Goal: Entertainment & Leisure: Consume media (video, audio)

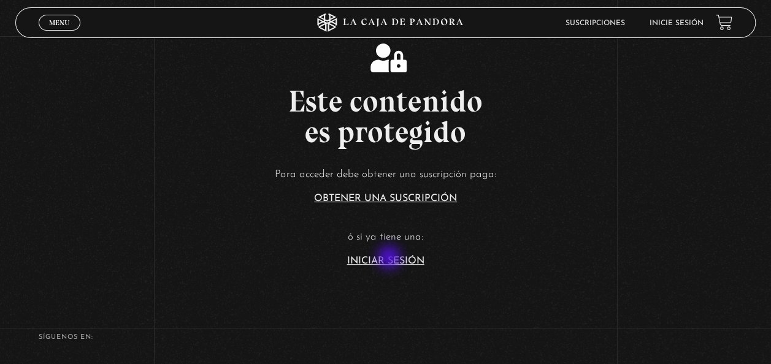
click at [390, 259] on link "Iniciar Sesión" at bounding box center [385, 261] width 77 height 10
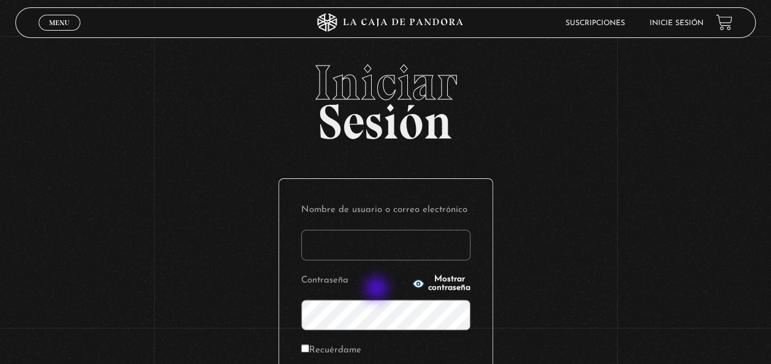
scroll to position [168, 0]
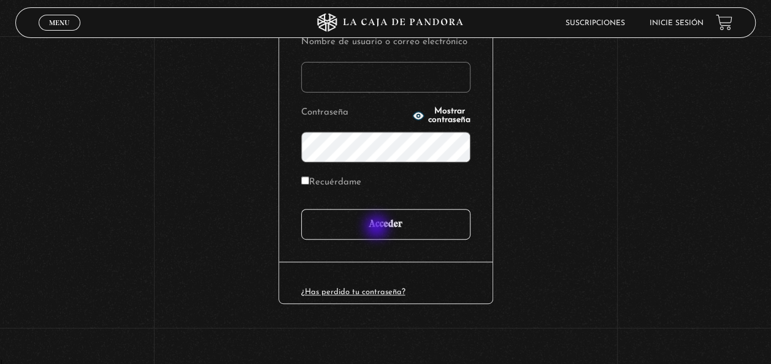
type input "[EMAIL_ADDRESS][DOMAIN_NAME]"
click at [380, 229] on input "Acceder" at bounding box center [385, 224] width 169 height 31
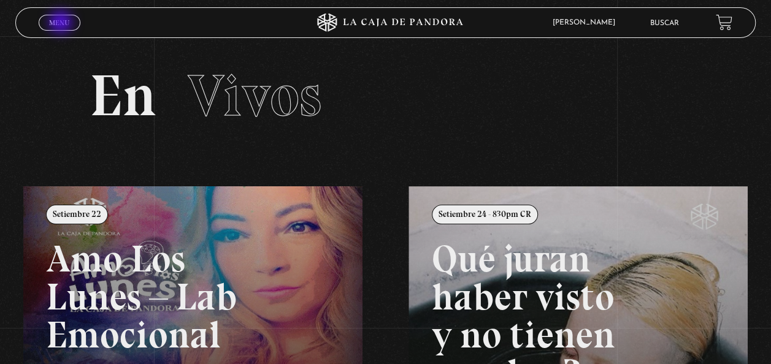
click at [62, 22] on span "Menu" at bounding box center [59, 22] width 20 height 7
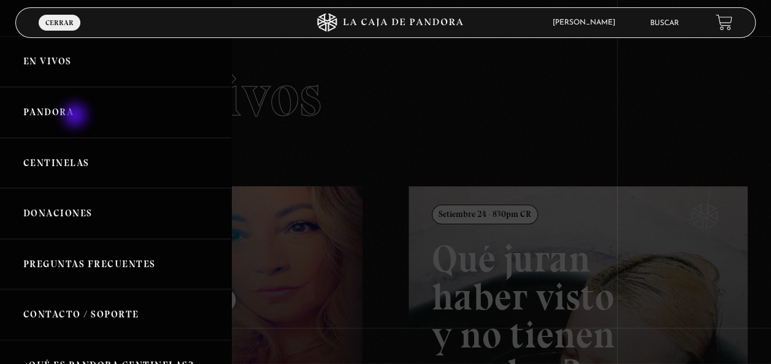
click at [76, 116] on link "Pandora" at bounding box center [115, 112] width 231 height 51
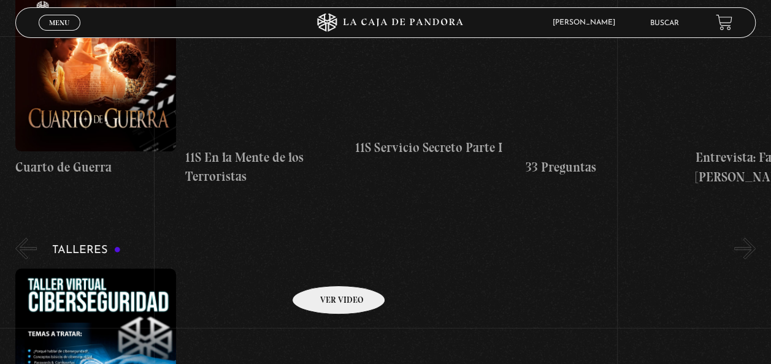
scroll to position [204, 0]
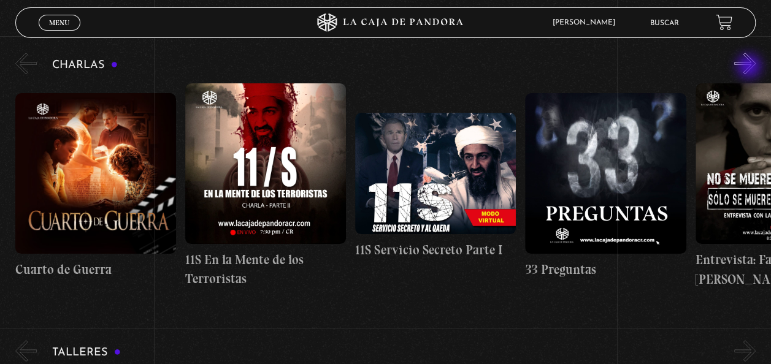
click at [750, 67] on button "»" at bounding box center [744, 63] width 21 height 21
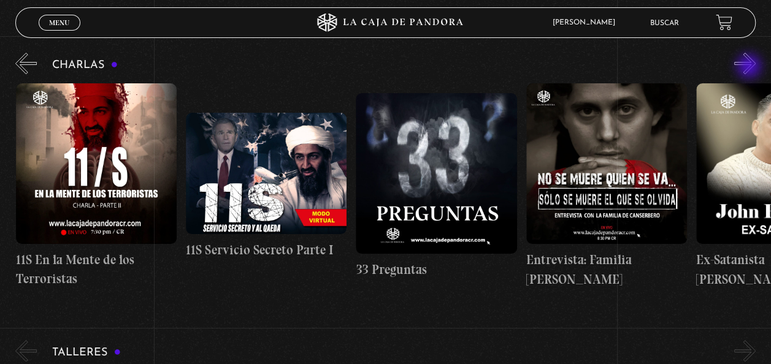
click at [750, 67] on button "»" at bounding box center [744, 63] width 21 height 21
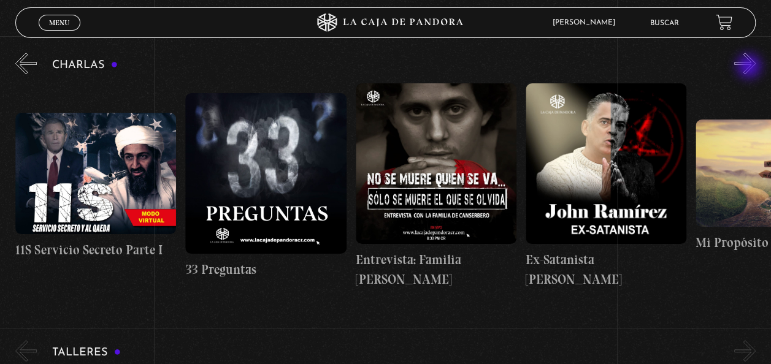
click at [750, 67] on button "»" at bounding box center [744, 63] width 21 height 21
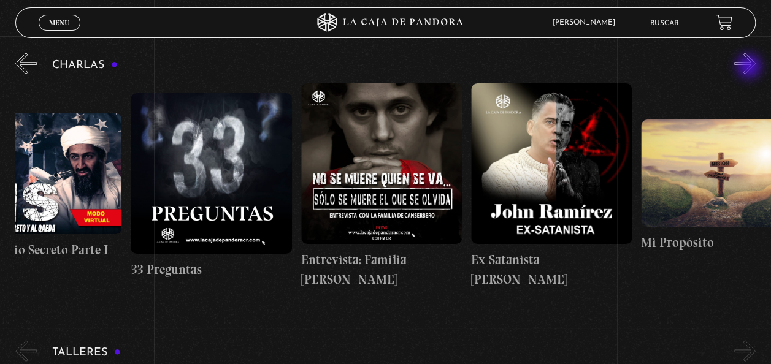
scroll to position [0, 425]
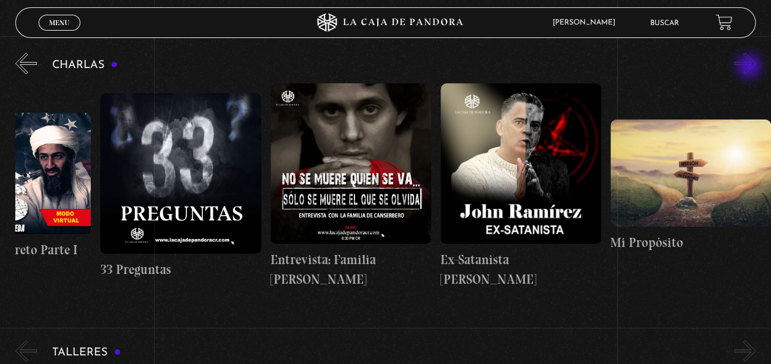
click at [750, 67] on button "»" at bounding box center [744, 63] width 21 height 21
click at [37, 72] on div "Charlas Cuarto de Guerra 11S En la Mente de los Terroristas 11S Servicio Secret…" at bounding box center [392, 169] width 755 height 238
click at [25, 64] on button "«" at bounding box center [25, 63] width 21 height 21
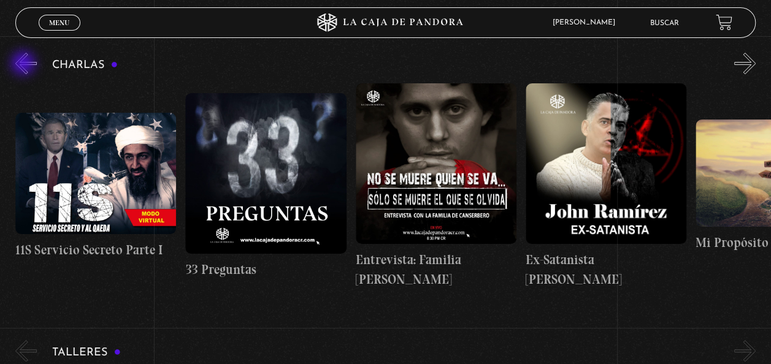
click at [25, 64] on button "«" at bounding box center [25, 63] width 21 height 21
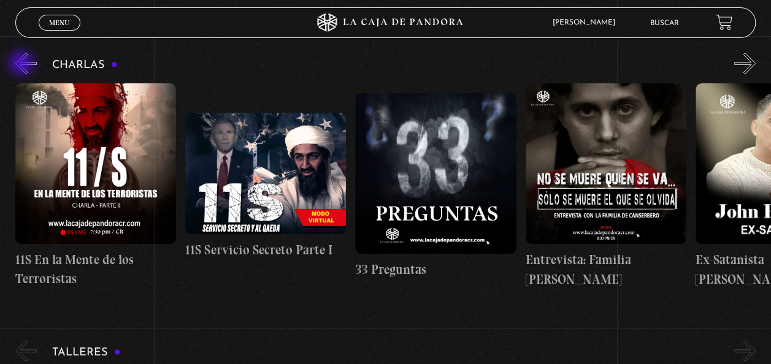
click at [23, 64] on button "«" at bounding box center [25, 63] width 21 height 21
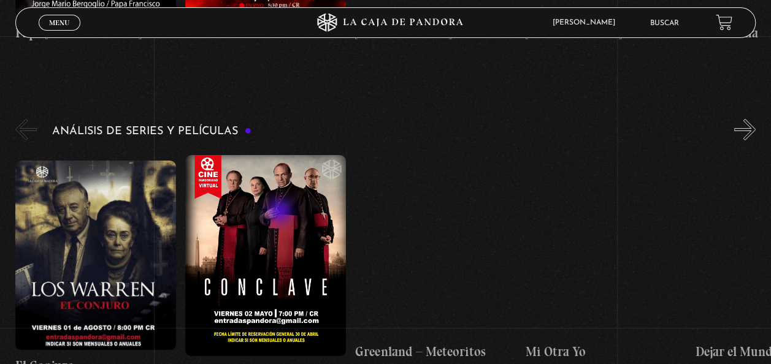
scroll to position [2043, 0]
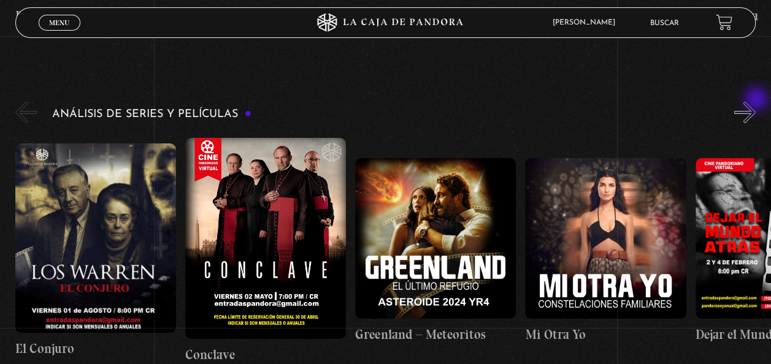
click at [755, 102] on button "»" at bounding box center [744, 112] width 21 height 21
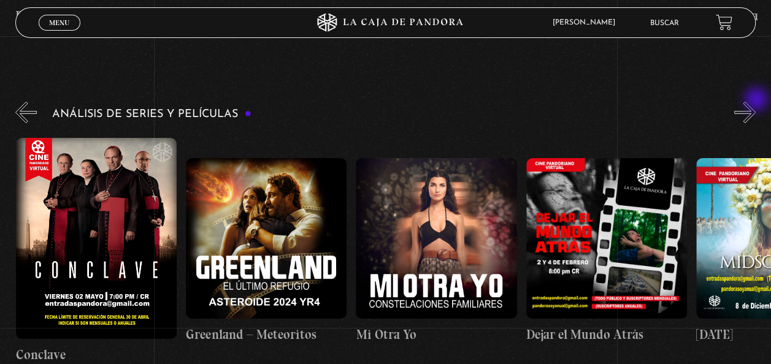
click at [755, 102] on button "»" at bounding box center [744, 112] width 21 height 21
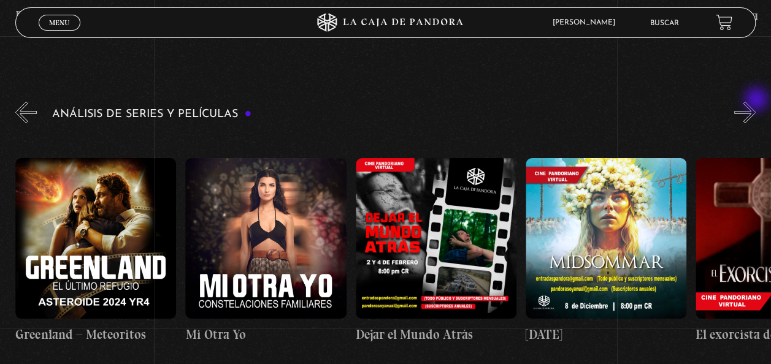
click at [755, 102] on button "»" at bounding box center [744, 112] width 21 height 21
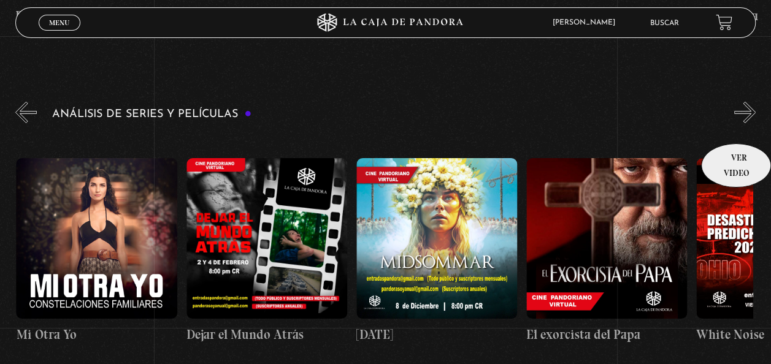
scroll to position [0, 509]
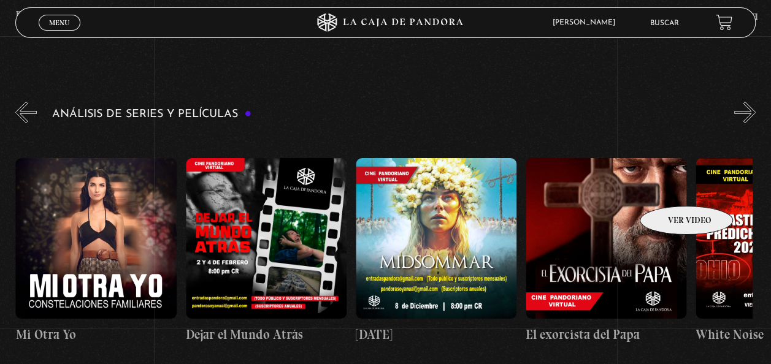
click at [670, 188] on figure at bounding box center [605, 238] width 161 height 161
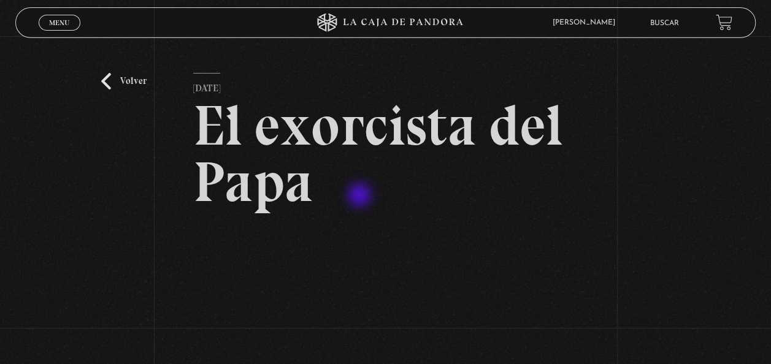
click at [357, 185] on h2 "El exorcista del Papa" at bounding box center [385, 153] width 385 height 113
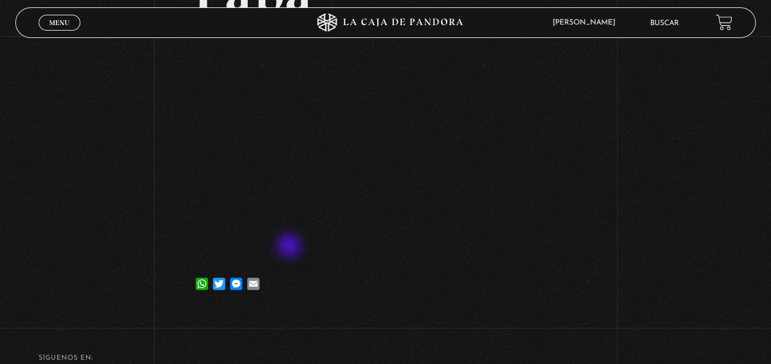
scroll to position [204, 0]
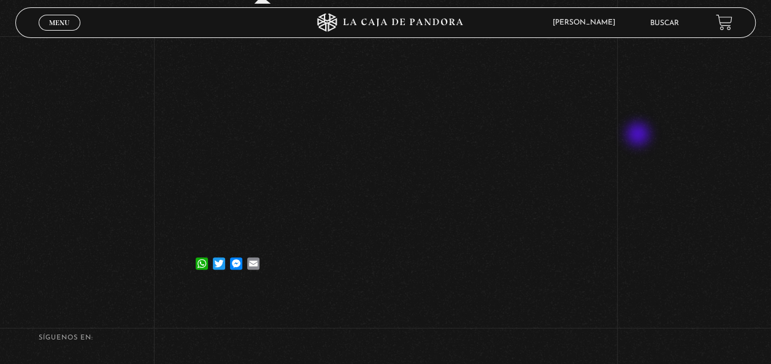
scroll to position [108, 0]
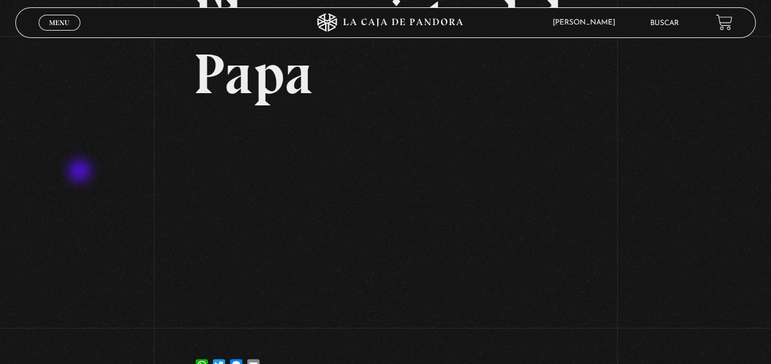
click at [81, 172] on div "Volver [DATE] El exorcista del Papa WhatsApp Twitter Messenger Email" at bounding box center [385, 160] width 771 height 465
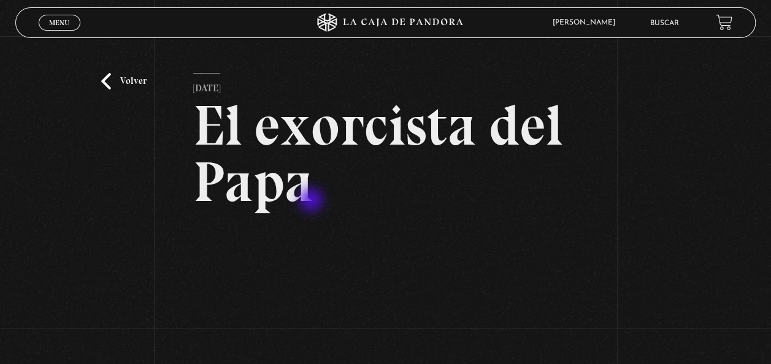
scroll to position [102, 0]
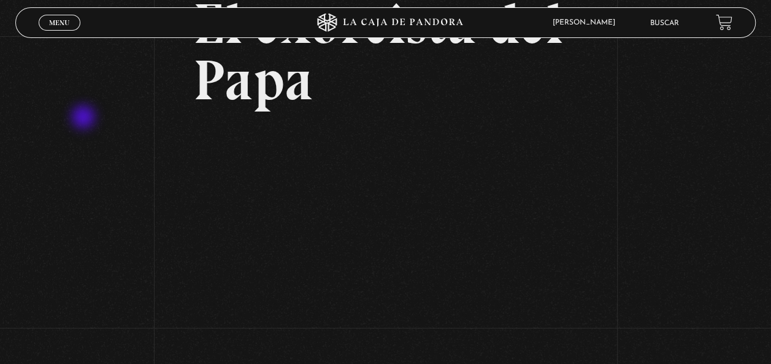
click at [85, 118] on div "Volver [DATE] El exorcista del Papa WhatsApp Twitter Messenger Email" at bounding box center [385, 166] width 771 height 465
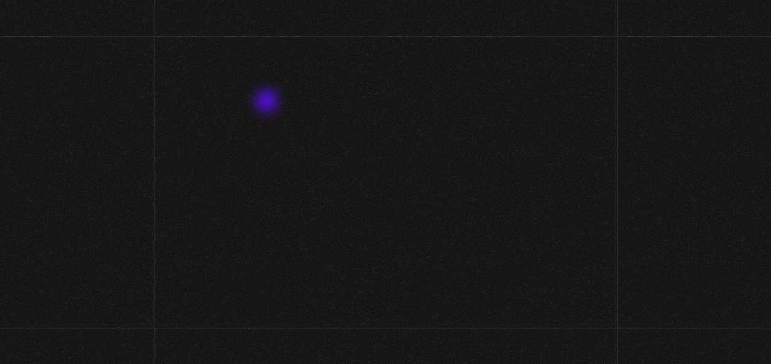
scroll to position [108, 0]
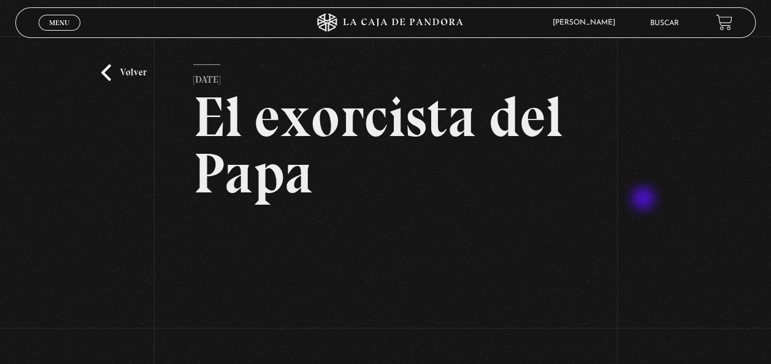
scroll to position [102, 0]
